Goal: Check status: Check status

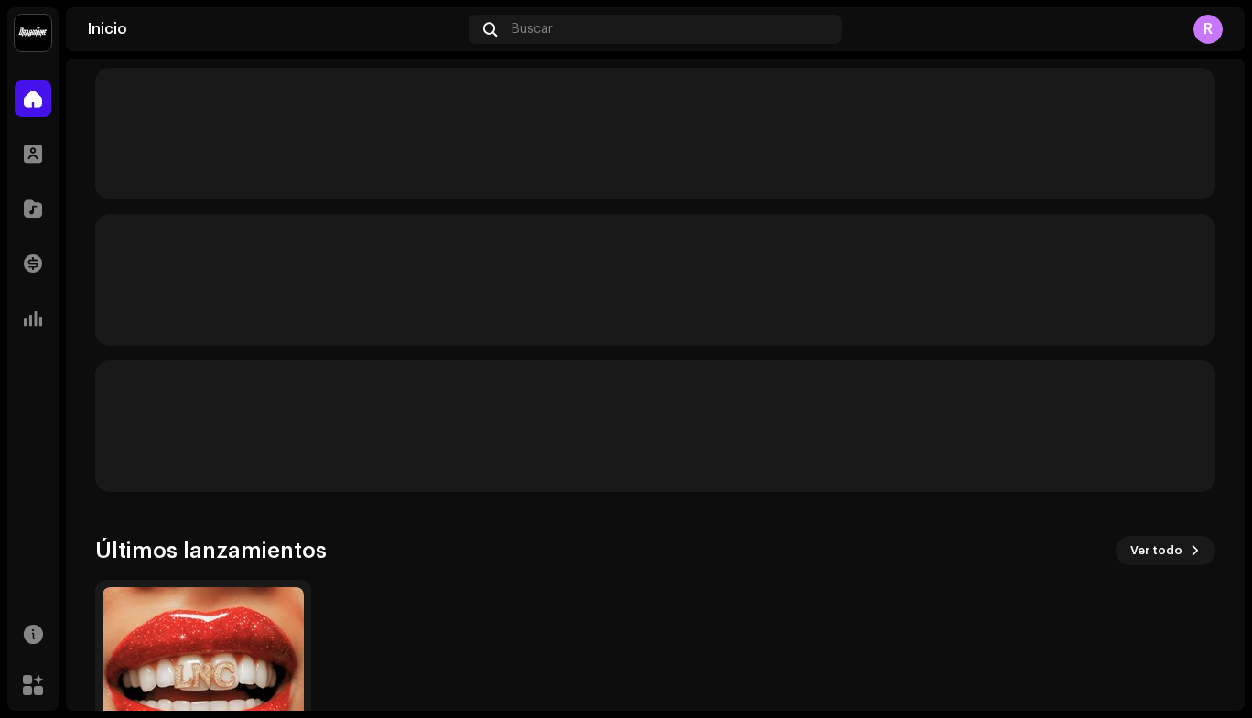
scroll to position [365, 0]
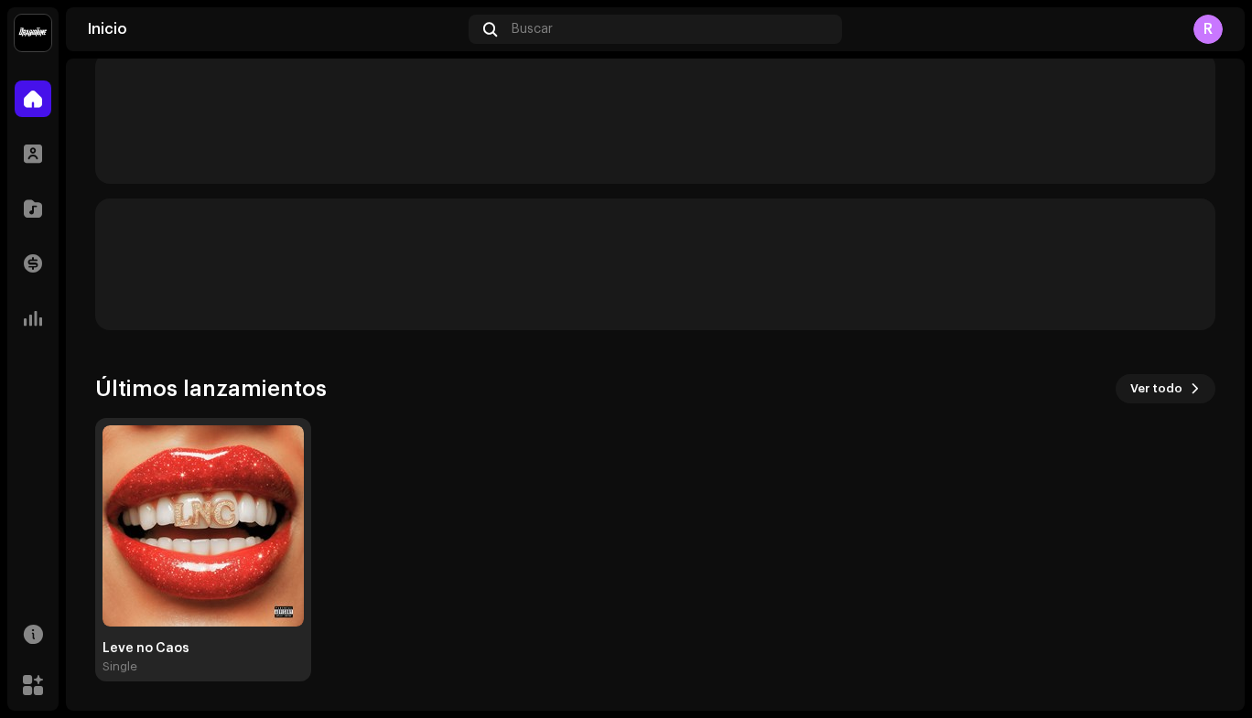
click at [108, 479] on img at bounding box center [203, 526] width 201 height 201
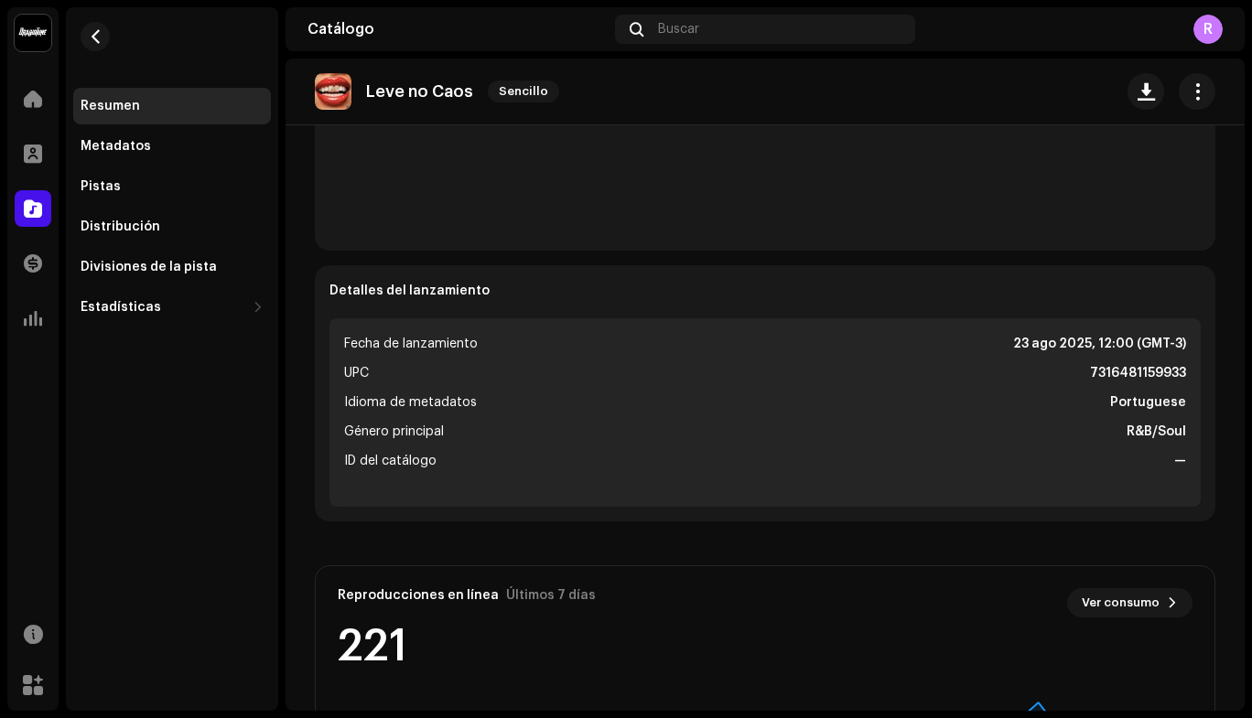
scroll to position [624, 0]
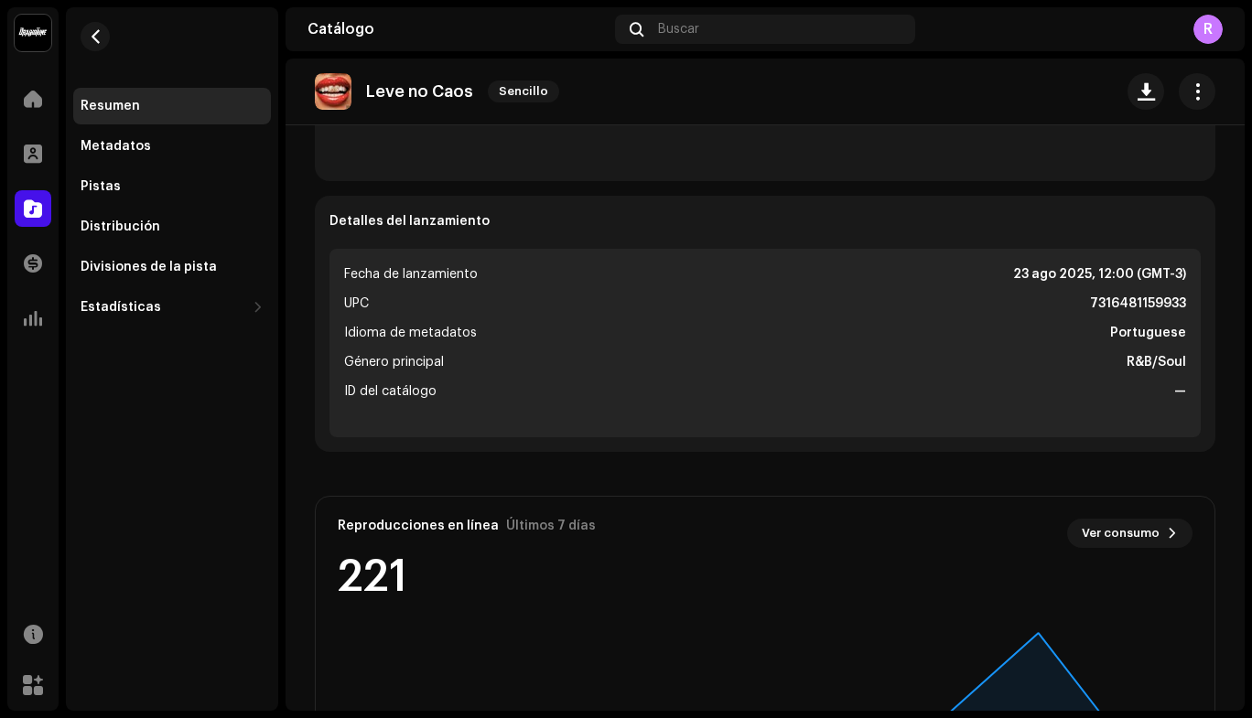
click at [1109, 295] on strong "7316481159933" at bounding box center [1138, 304] width 96 height 22
copy strong "7316481159933"
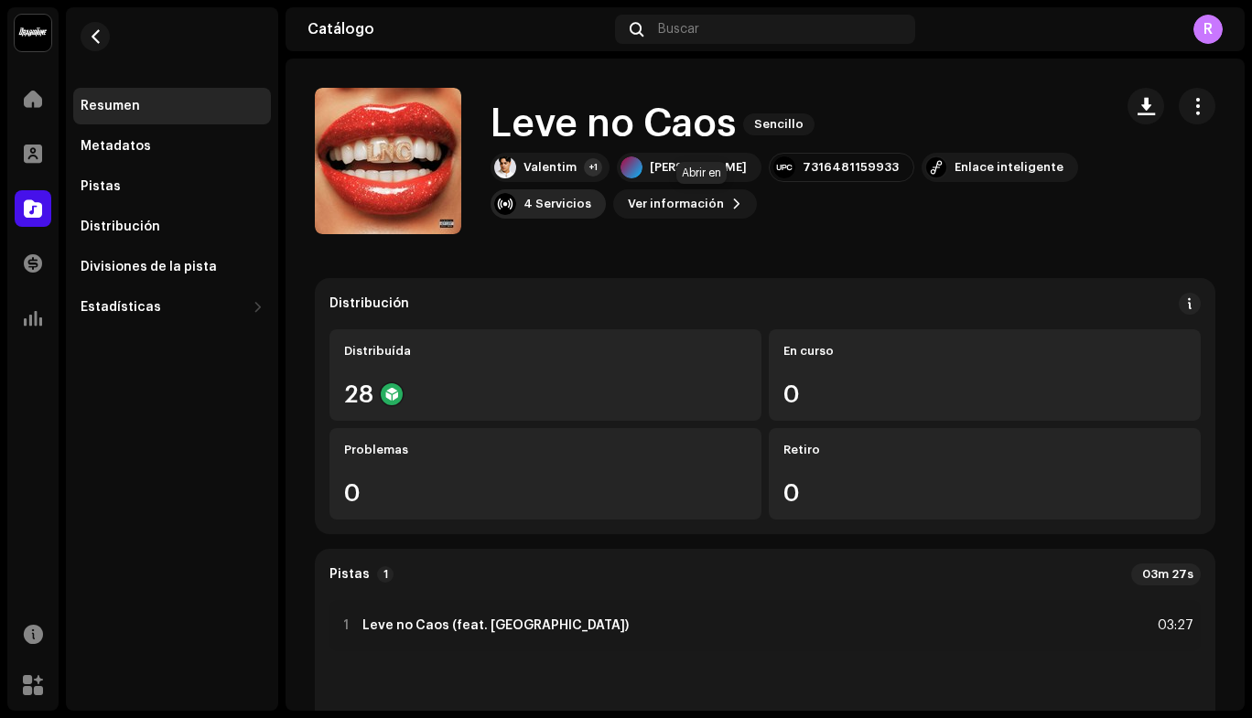
click at [591, 206] on div "4 Servicios" at bounding box center [558, 204] width 68 height 15
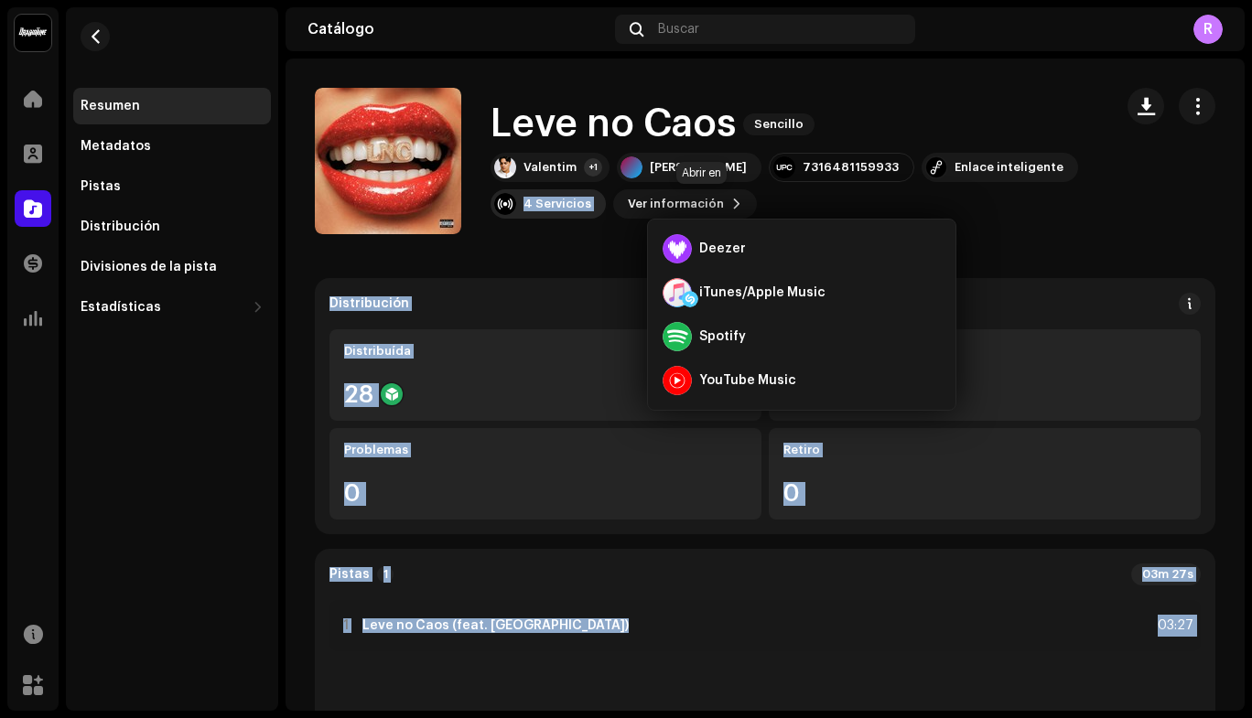
drag, startPoint x: 688, startPoint y: 221, endPoint x: 679, endPoint y: 202, distance: 21.3
click at [679, 202] on body "[PERSON_NAME] Inicio Perfil Catálogo Transacciones Estadísticas Recursos Mercad…" at bounding box center [626, 359] width 1252 height 718
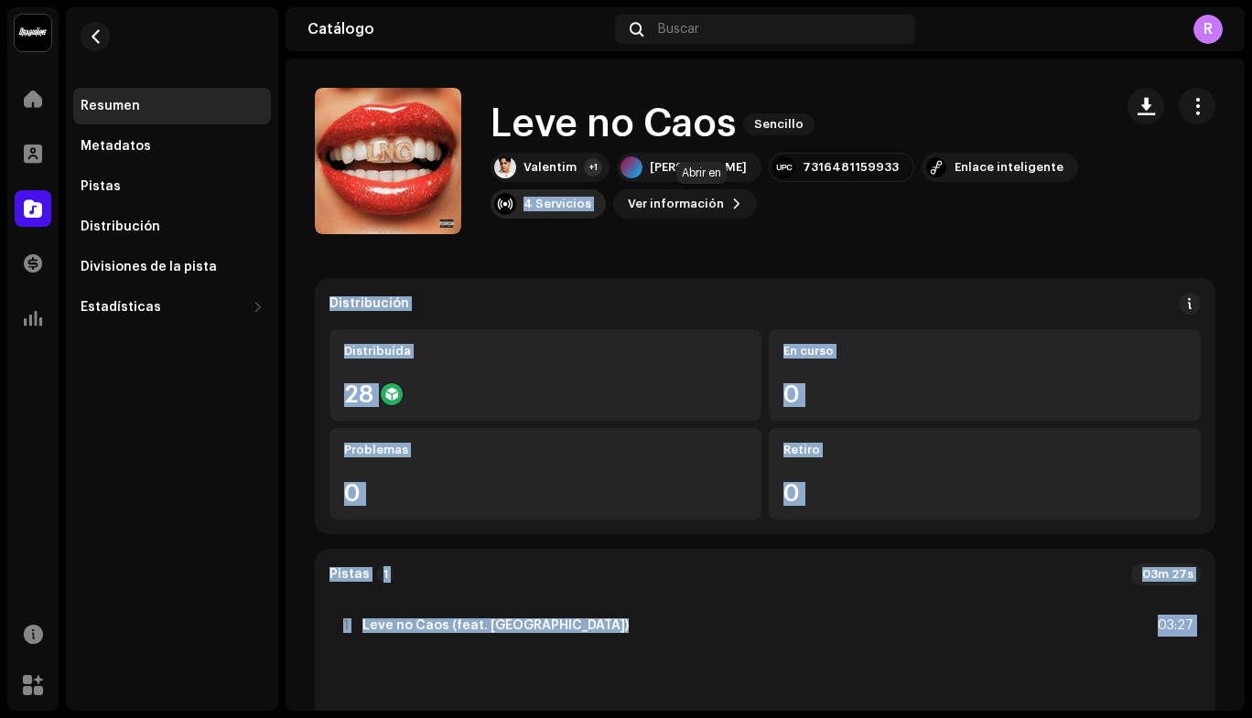
click at [591, 210] on div "4 Servicios" at bounding box center [558, 204] width 68 height 15
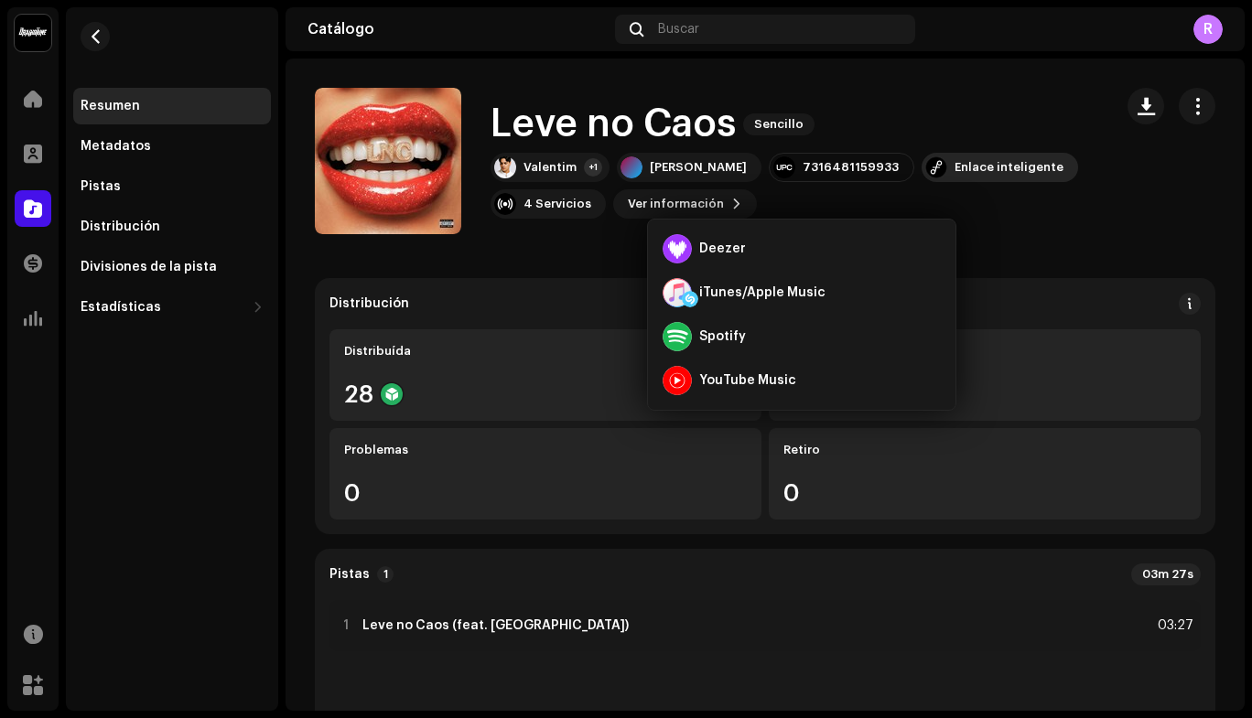
click at [955, 175] on div "Enlace inteligente" at bounding box center [1009, 167] width 109 height 15
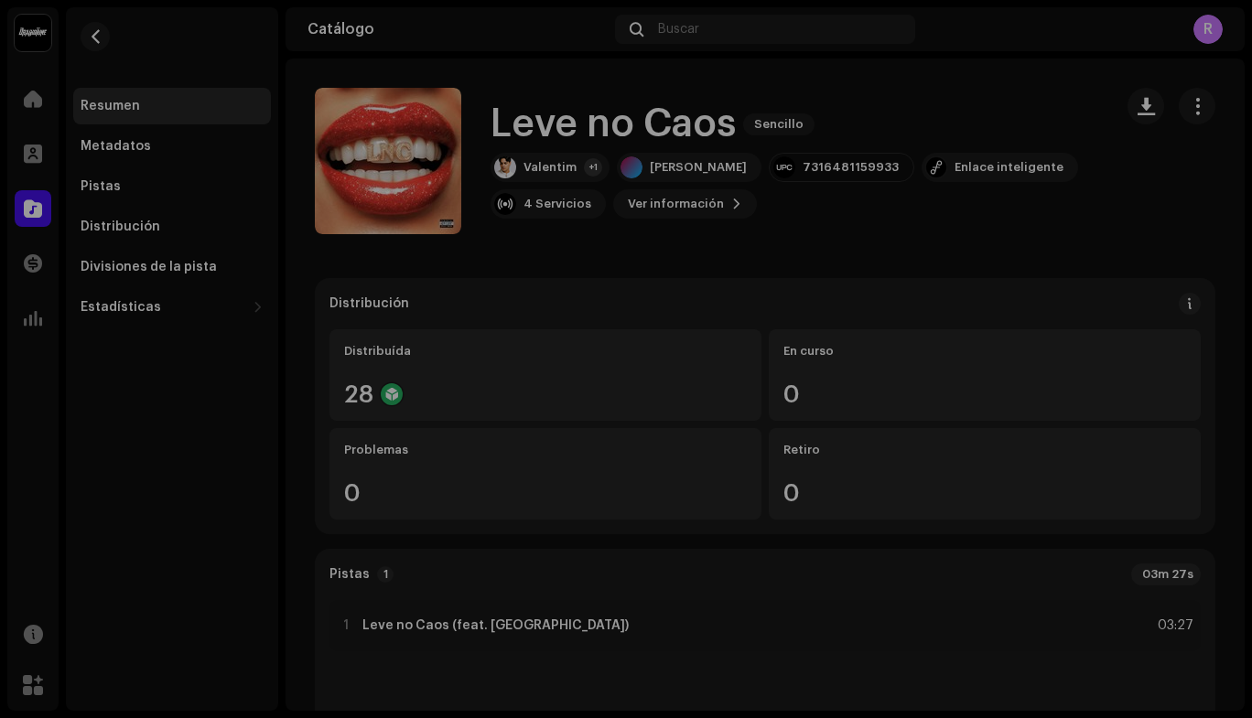
click at [845, 187] on div "[DOMAIN_NAME] Dashboard Go Premium Enlace inteligente [URL][DOMAIN_NAME][PERSON…" at bounding box center [626, 359] width 1252 height 718
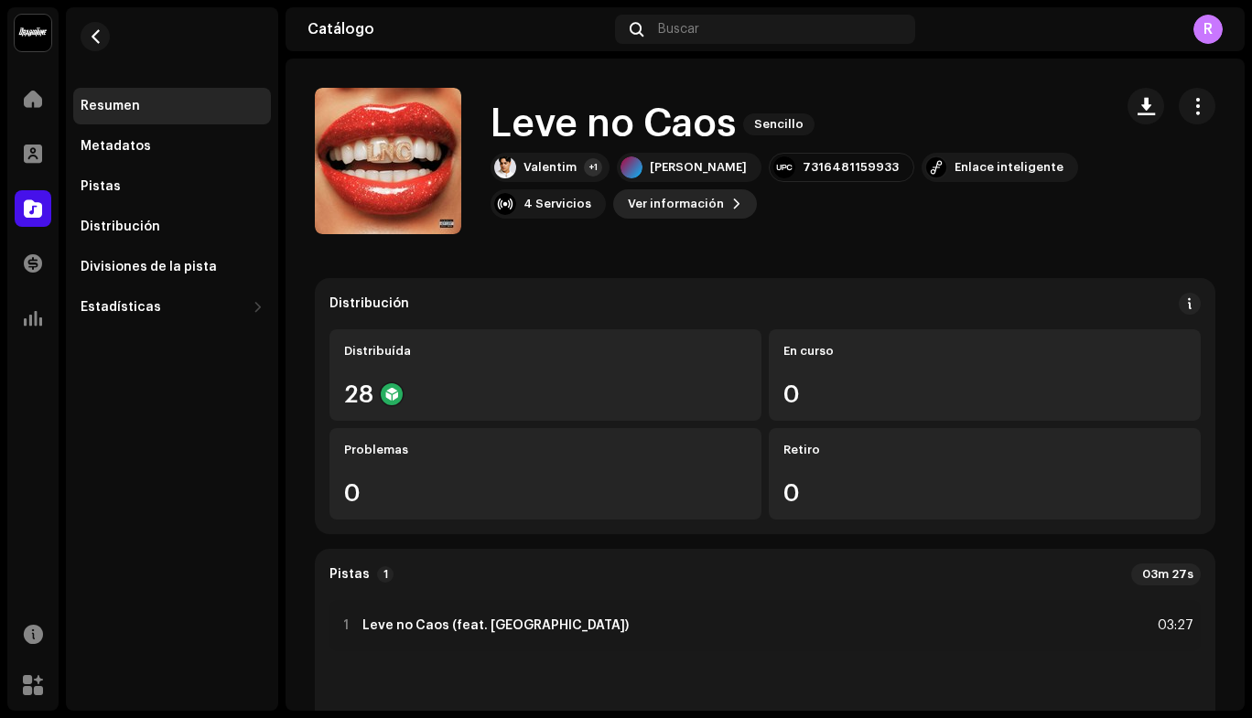
click at [724, 213] on span "Ver información" at bounding box center [676, 204] width 96 height 37
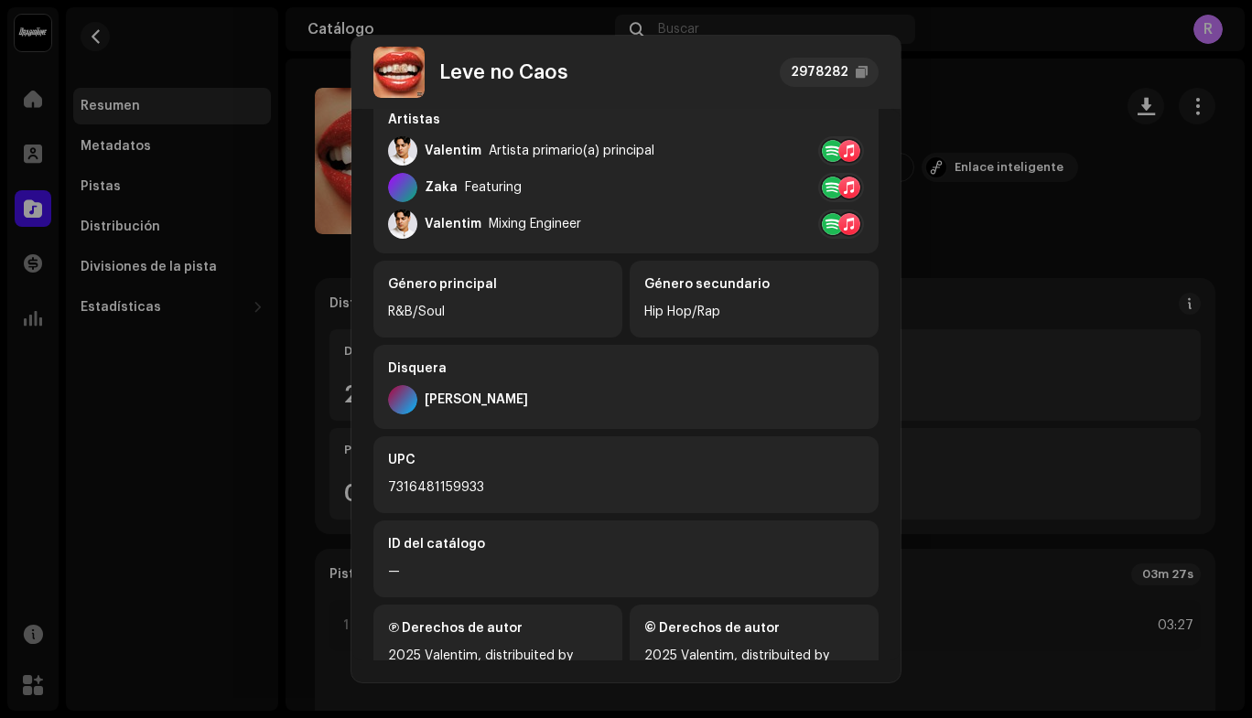
scroll to position [396, 0]
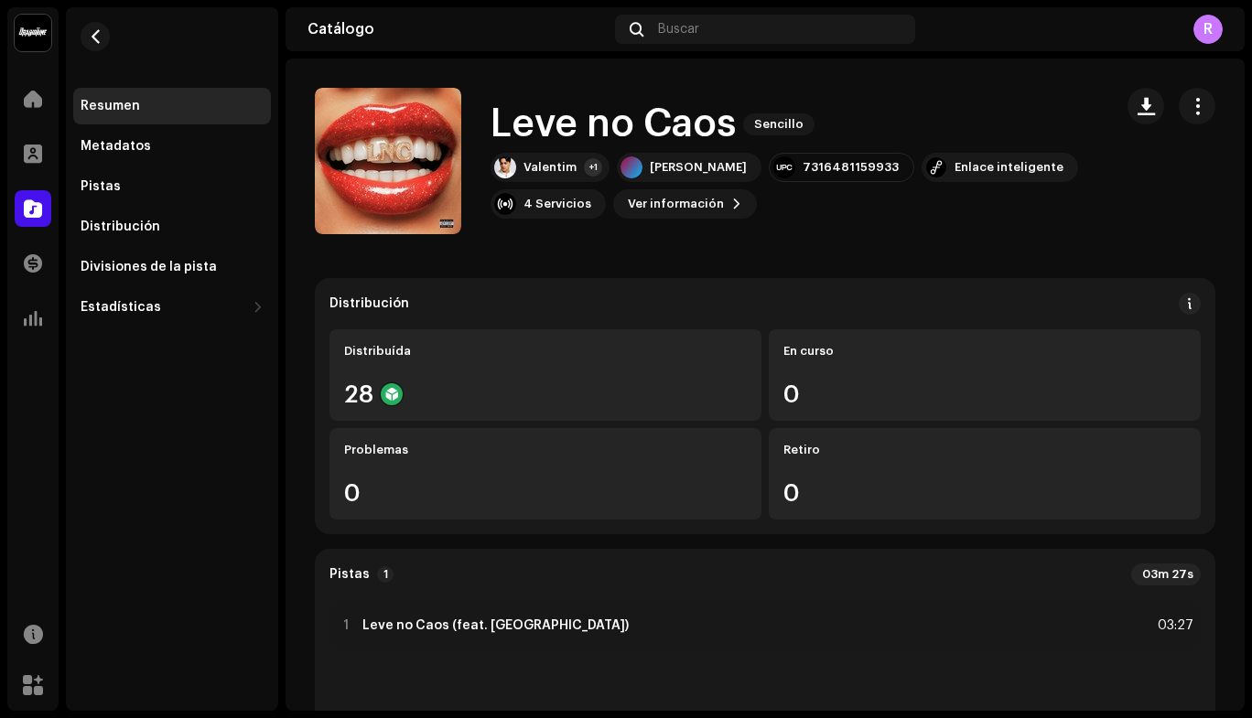
click at [952, 390] on div "Leve no Caos 2978282 Metadatos Distribución Idioma de metadatos Portuguese Títu…" at bounding box center [626, 359] width 1252 height 718
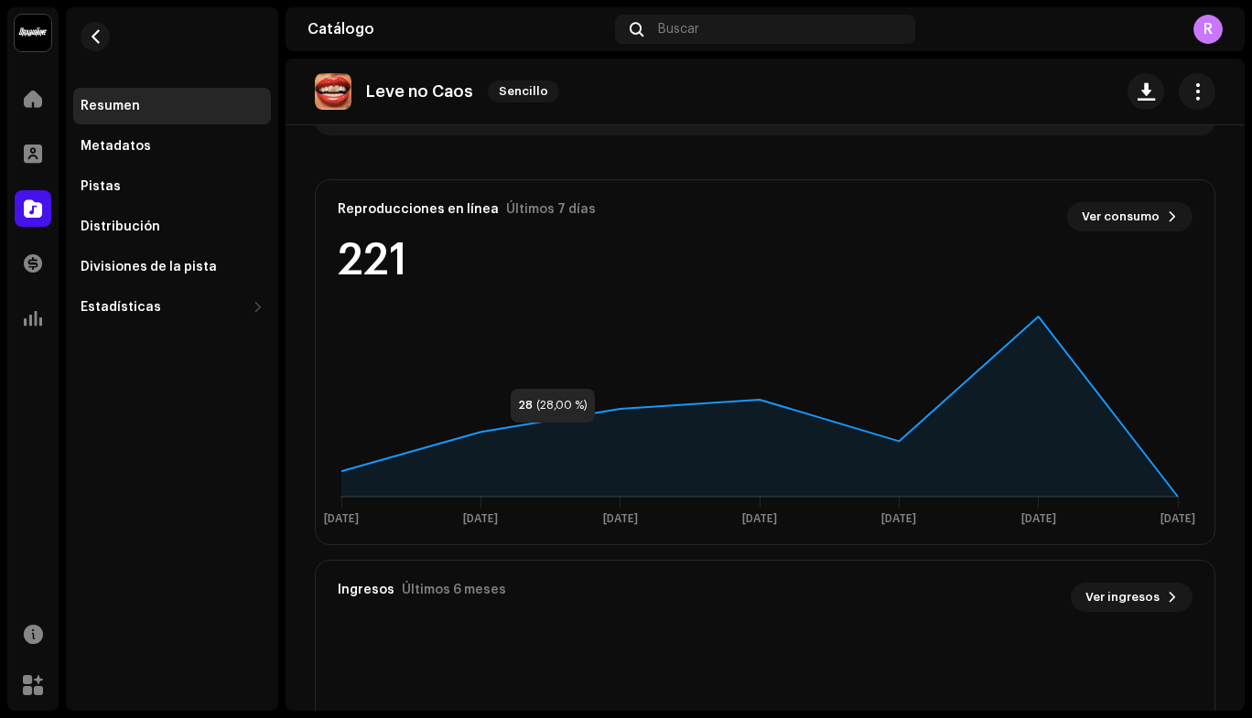
scroll to position [944, 0]
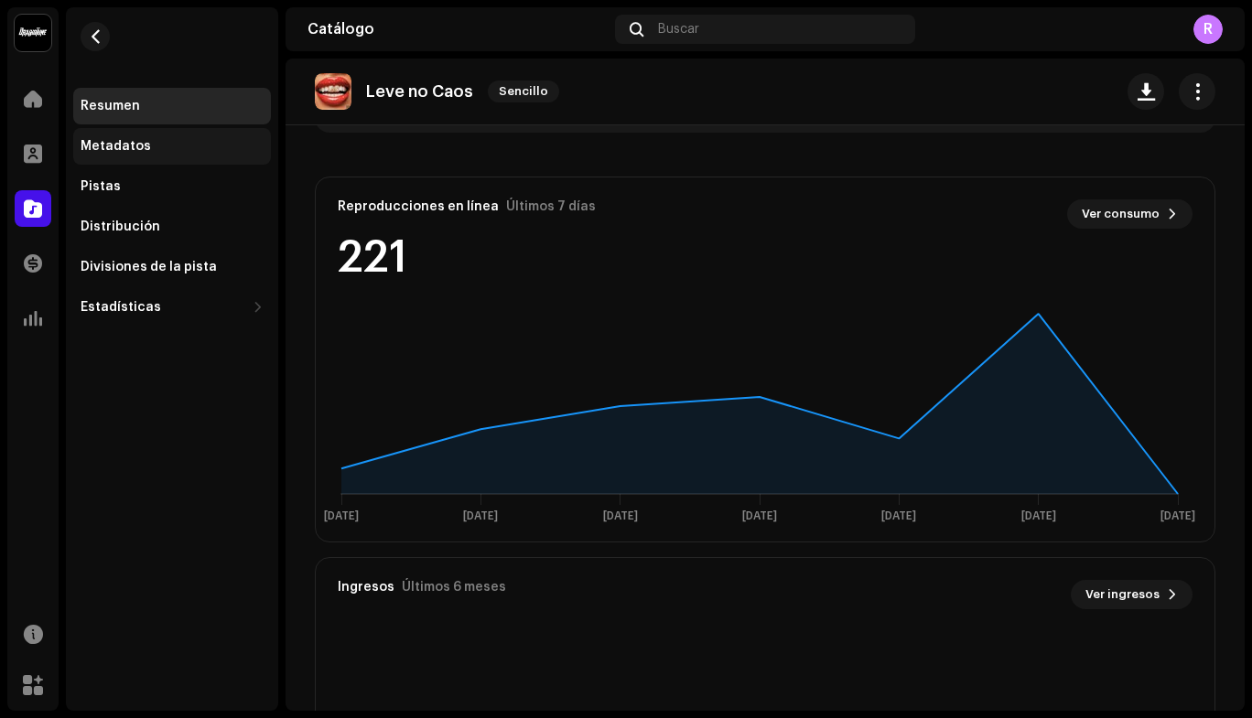
click at [136, 139] on div "Metadatos" at bounding box center [116, 146] width 70 height 15
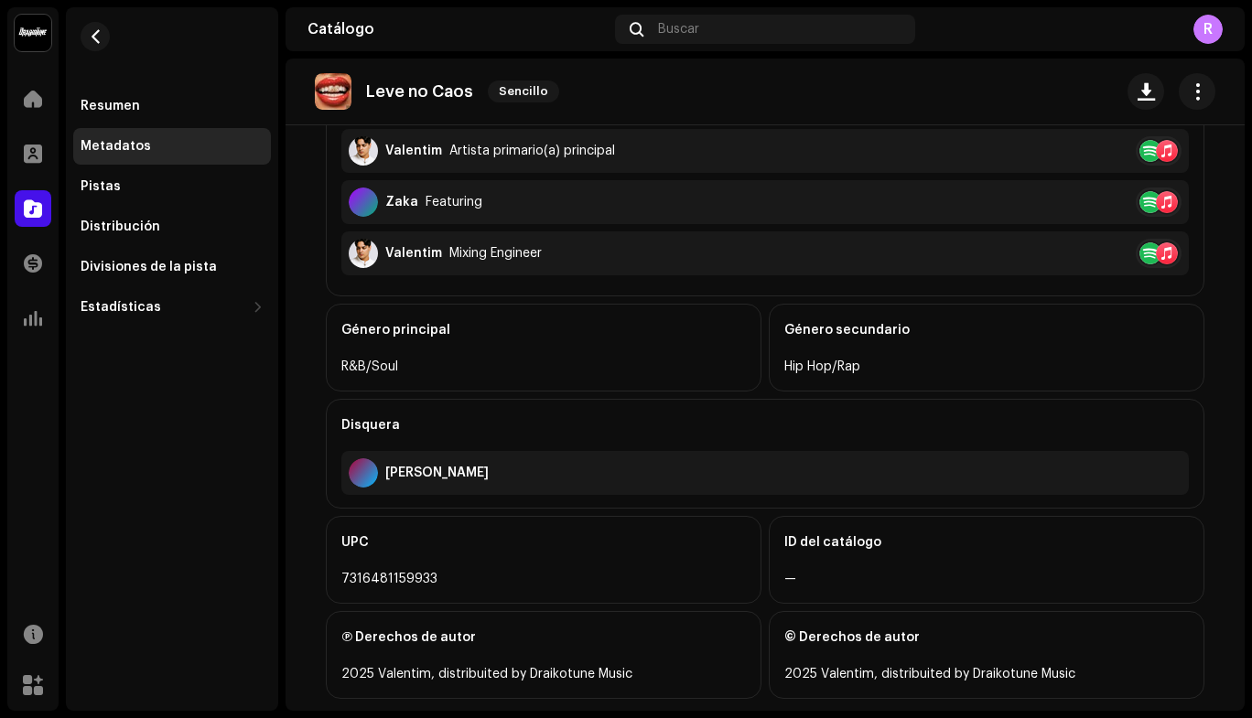
scroll to position [544, 0]
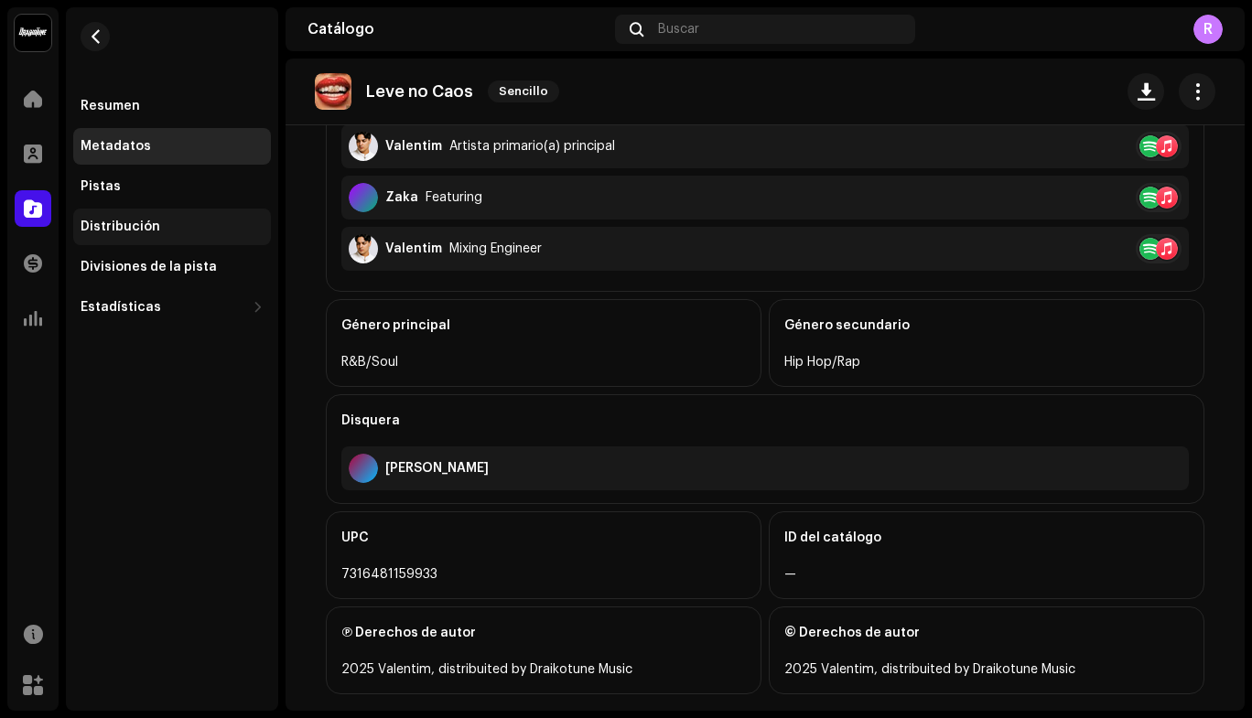
click at [178, 226] on div "Distribución" at bounding box center [172, 227] width 183 height 15
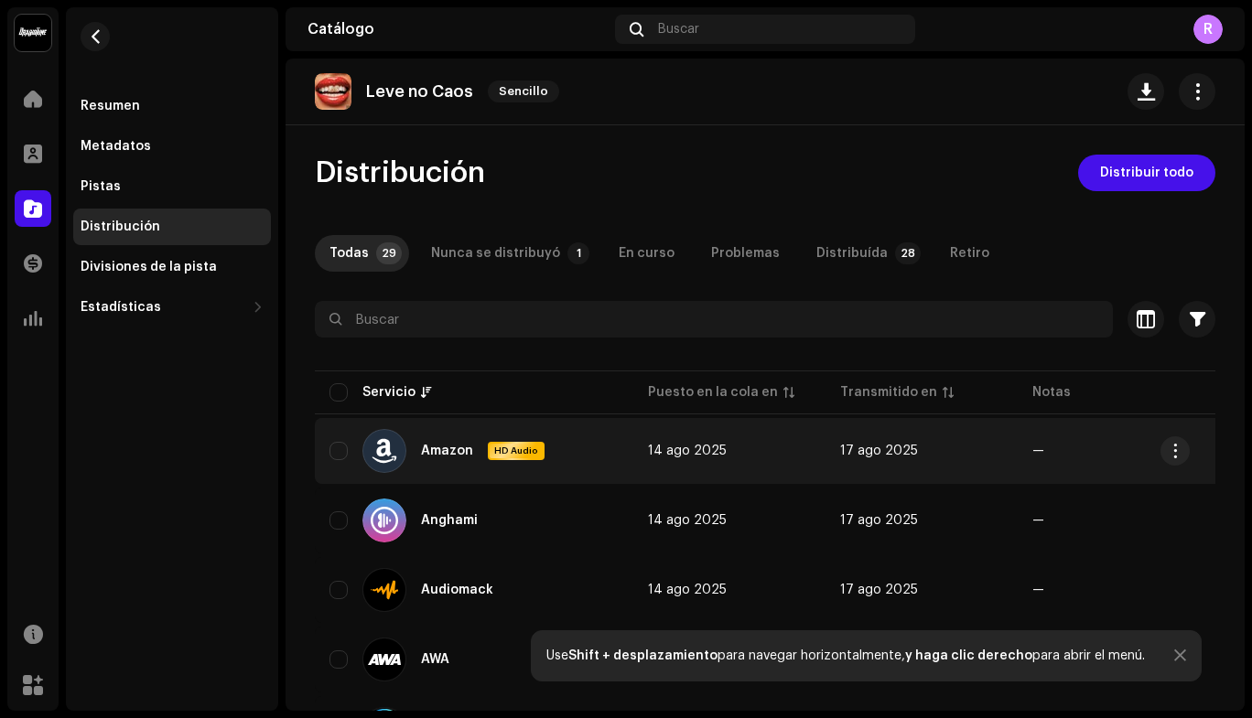
click at [448, 449] on div "Amazon" at bounding box center [447, 451] width 52 height 13
click at [1180, 450] on span "button" at bounding box center [1176, 451] width 14 height 15
click at [878, 444] on td "17 ago 2025" at bounding box center [922, 451] width 192 height 66
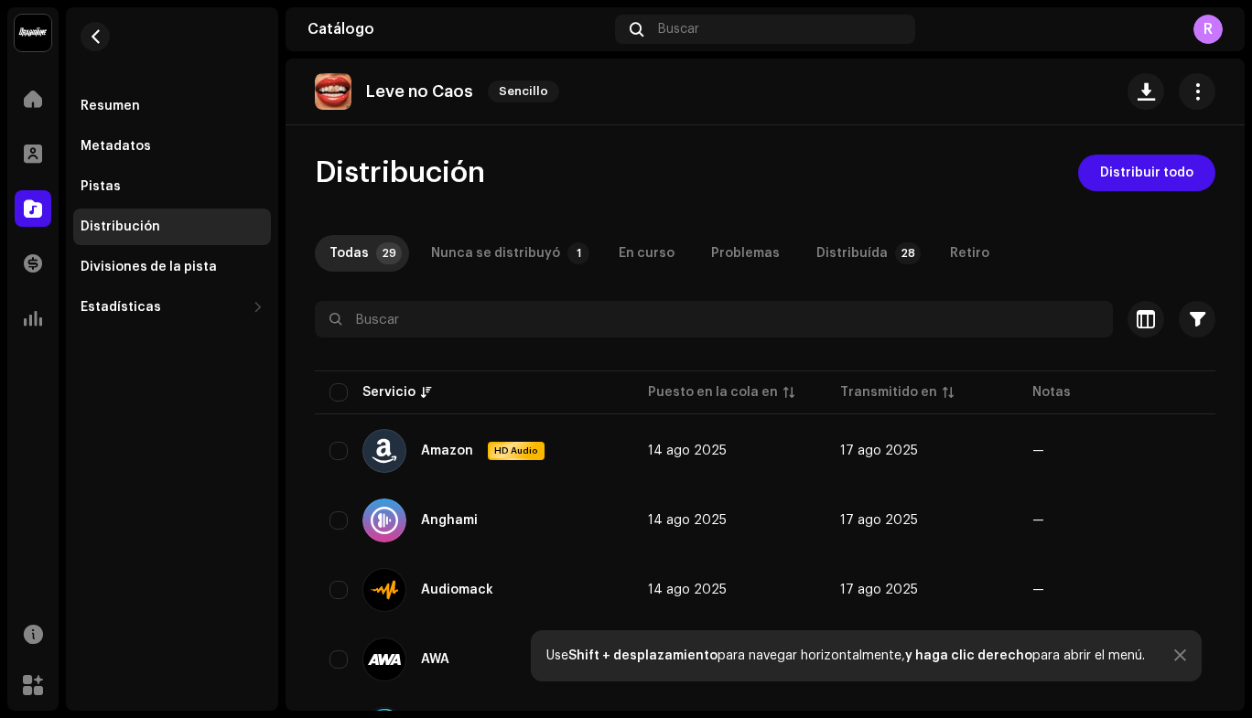
click at [802, 241] on p-tab "Distribuída 28" at bounding box center [865, 253] width 126 height 37
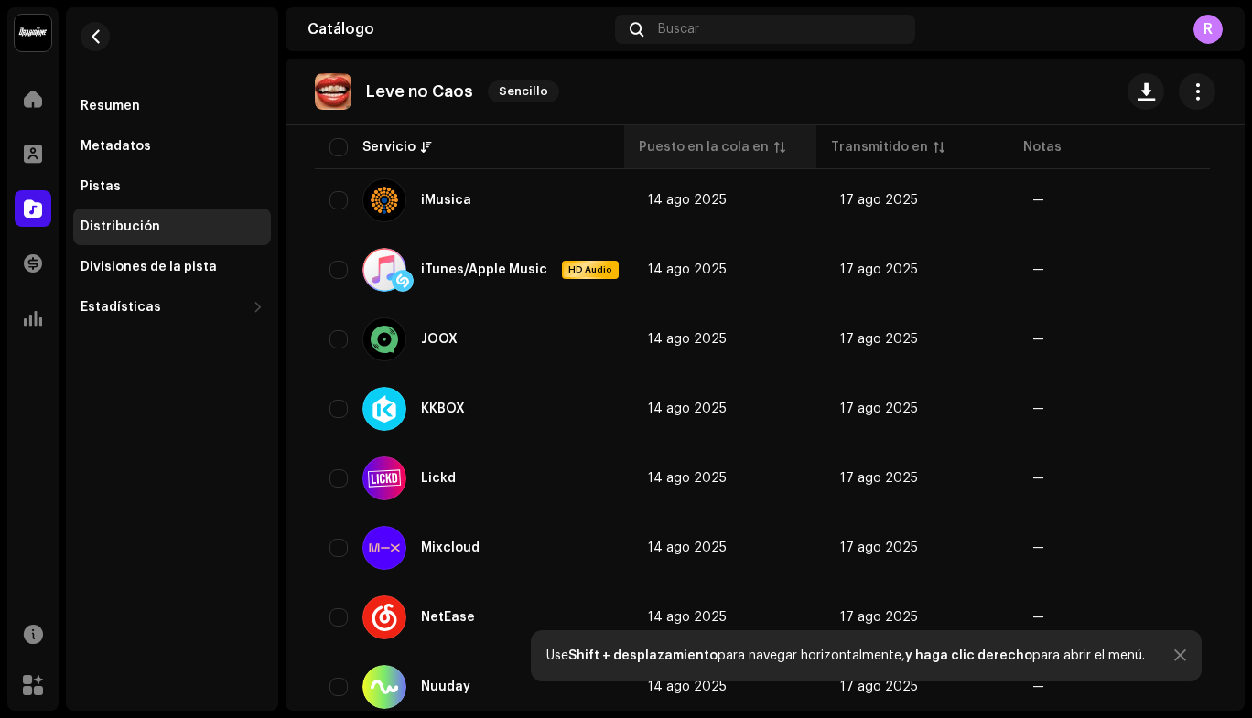
scroll to position [1711, 0]
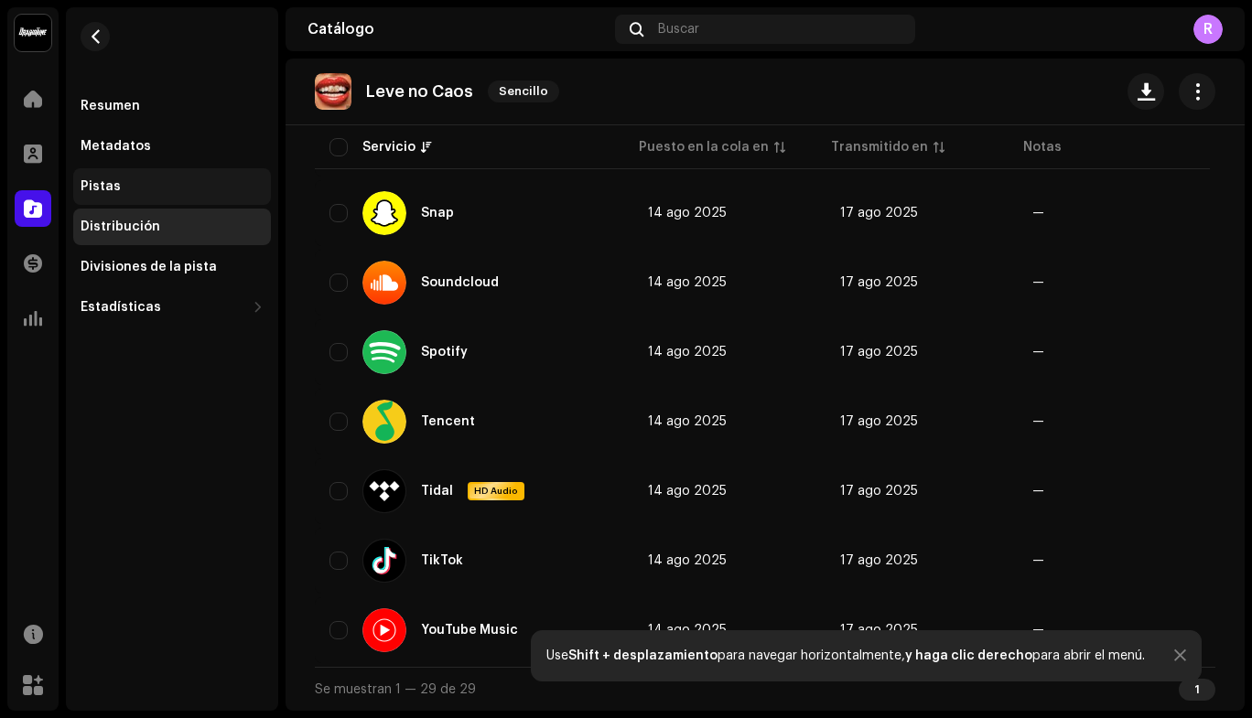
click at [116, 178] on div "Pistas" at bounding box center [172, 186] width 198 height 37
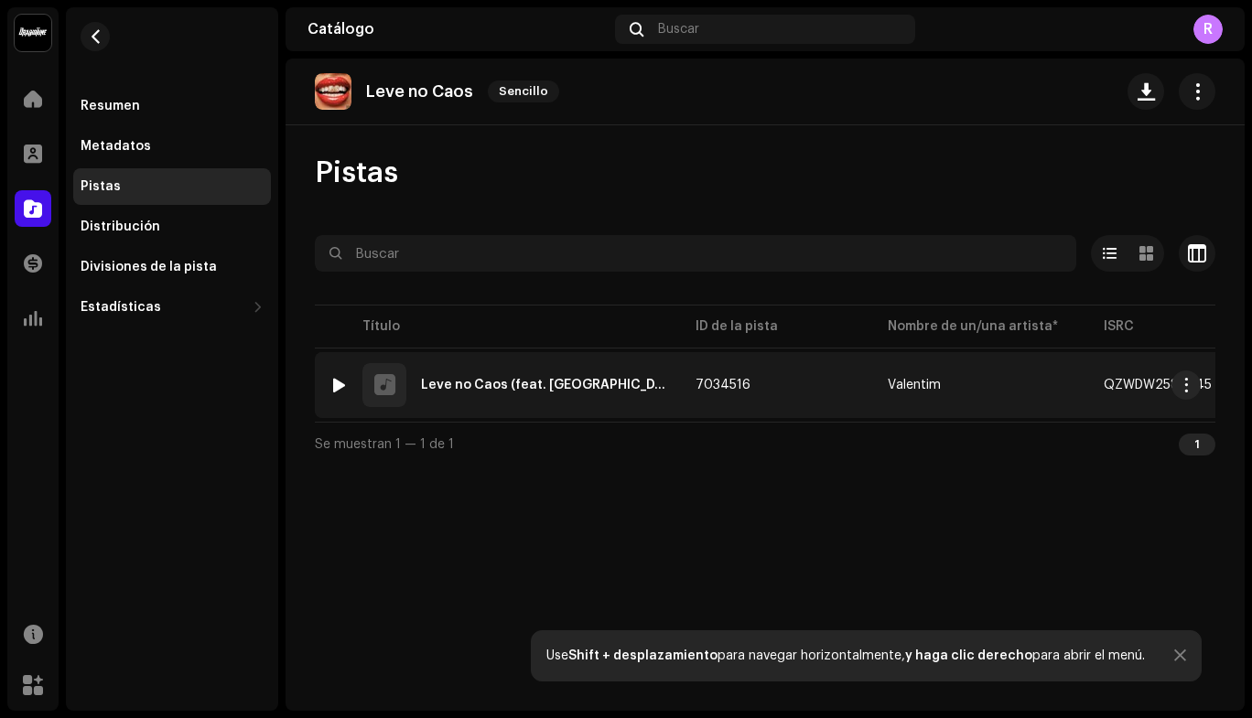
drag, startPoint x: 639, startPoint y: 413, endPoint x: 679, endPoint y: 416, distance: 40.4
click at [681, 416] on td "7034516" at bounding box center [777, 385] width 192 height 66
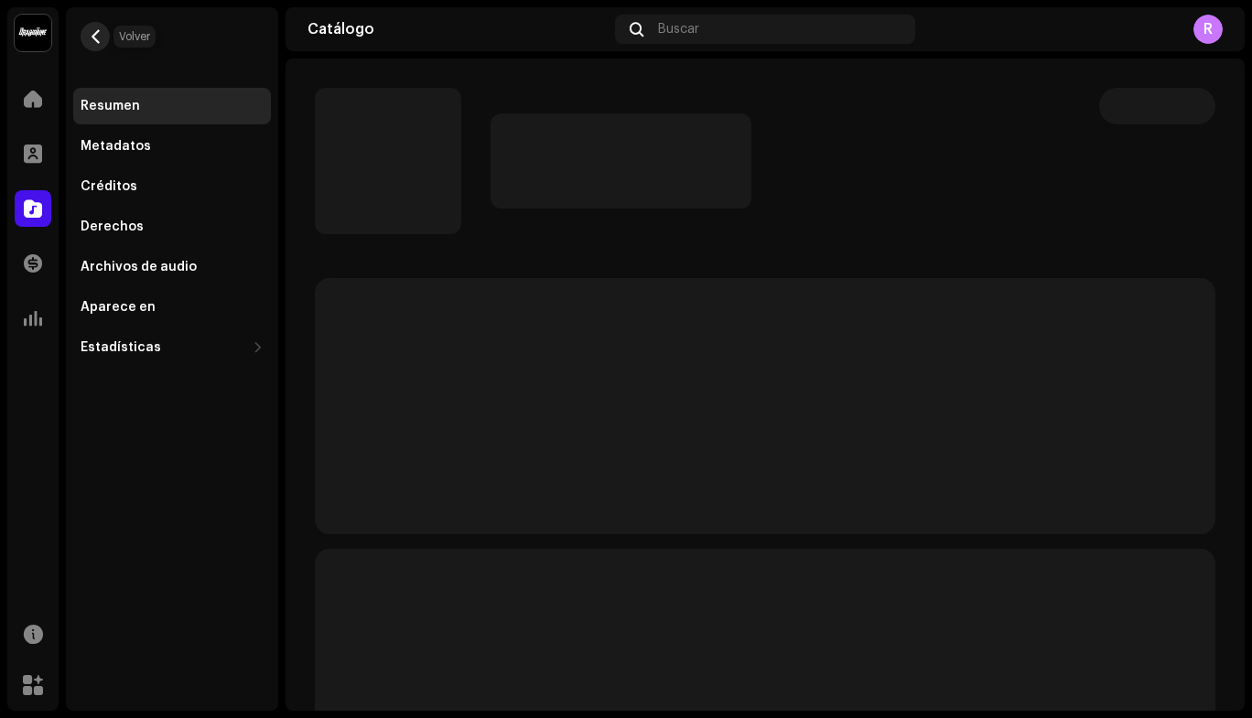
click at [95, 39] on span "button" at bounding box center [96, 36] width 14 height 15
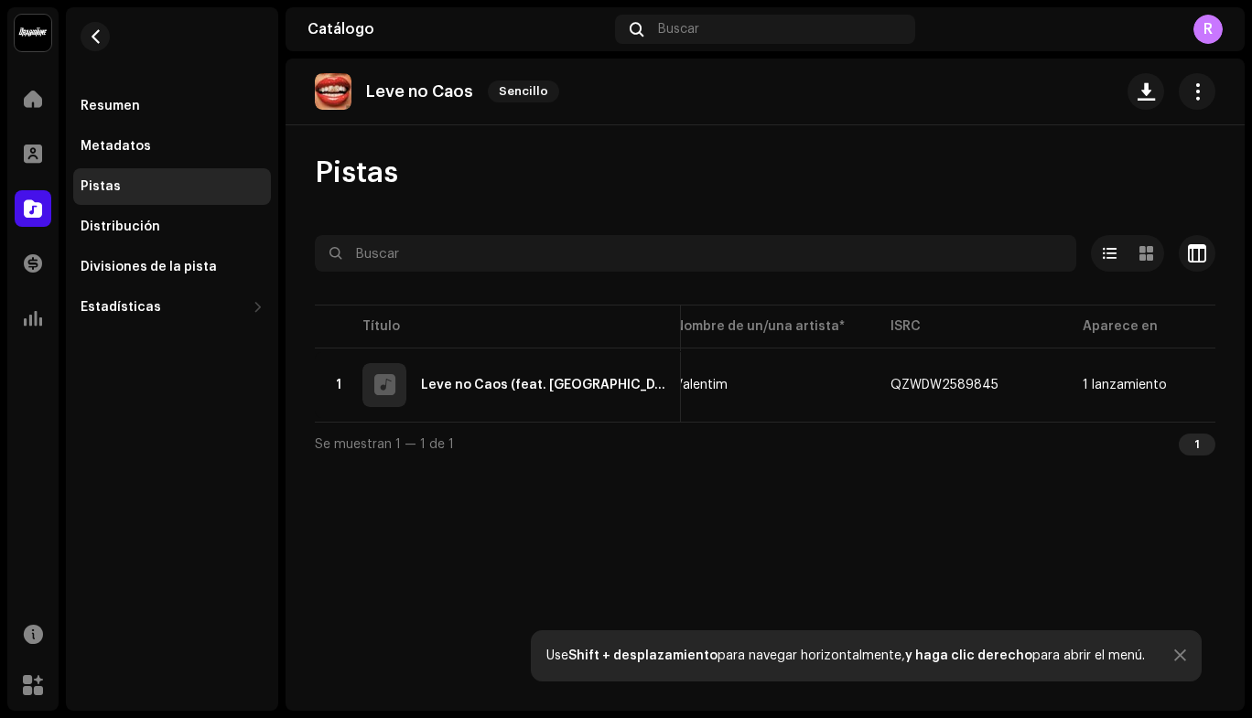
scroll to position [0, 217]
